Goal: Task Accomplishment & Management: Use online tool/utility

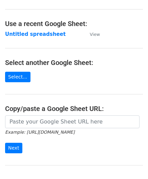
scroll to position [68, 0]
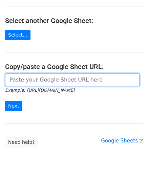
click at [23, 76] on input "url" at bounding box center [72, 79] width 134 height 13
paste input "[URL][DOMAIN_NAME]"
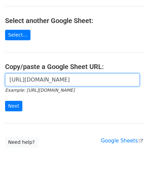
scroll to position [0, 142]
type input "[URL][DOMAIN_NAME]"
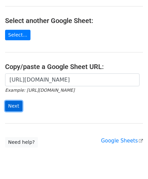
click at [16, 102] on input "Next" at bounding box center [13, 106] width 17 height 10
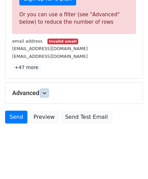
click at [46, 92] on icon at bounding box center [44, 93] width 4 height 4
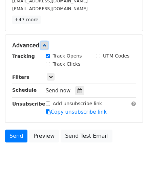
scroll to position [277, 0]
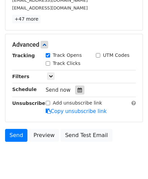
click at [77, 89] on icon at bounding box center [79, 90] width 4 height 5
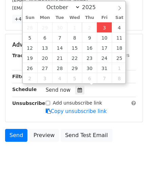
type input "2025-10-03 12:00"
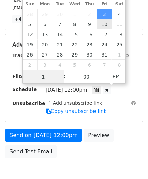
type input "10"
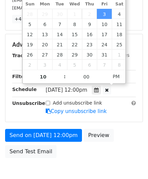
type input "2025-10-03 22:00"
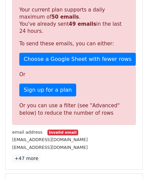
scroll to position [310, 0]
